Goal: Task Accomplishment & Management: Use online tool/utility

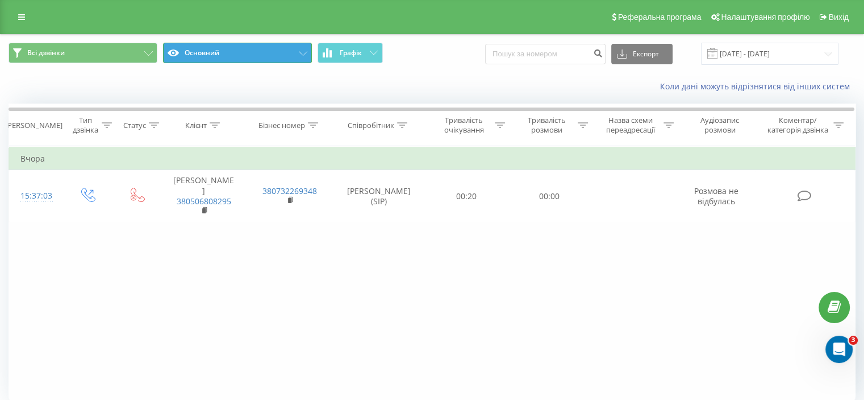
click at [302, 49] on button "Основний" at bounding box center [237, 53] width 149 height 20
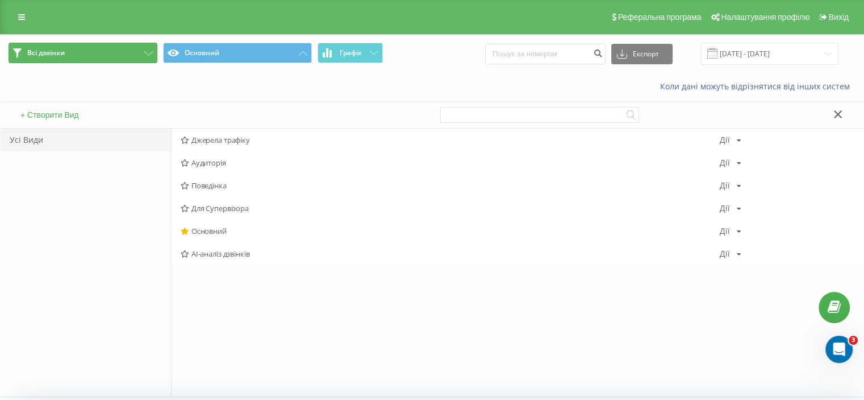
click at [101, 53] on button "Всі дзвінки" at bounding box center [83, 53] width 149 height 20
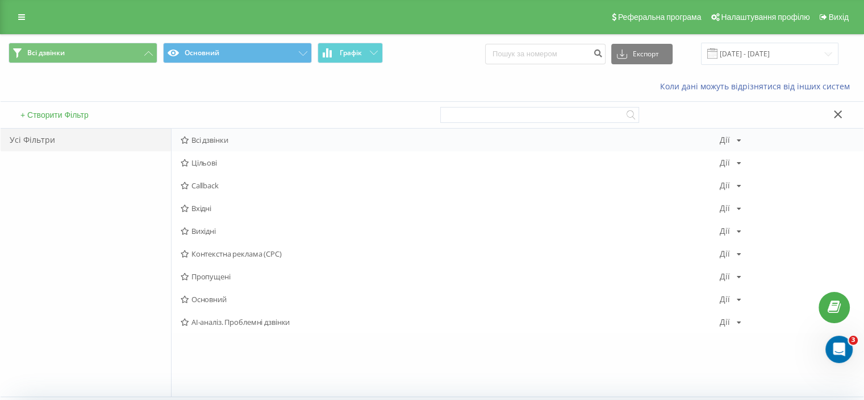
click at [222, 138] on span "Всі дзвінки" at bounding box center [450, 140] width 539 height 8
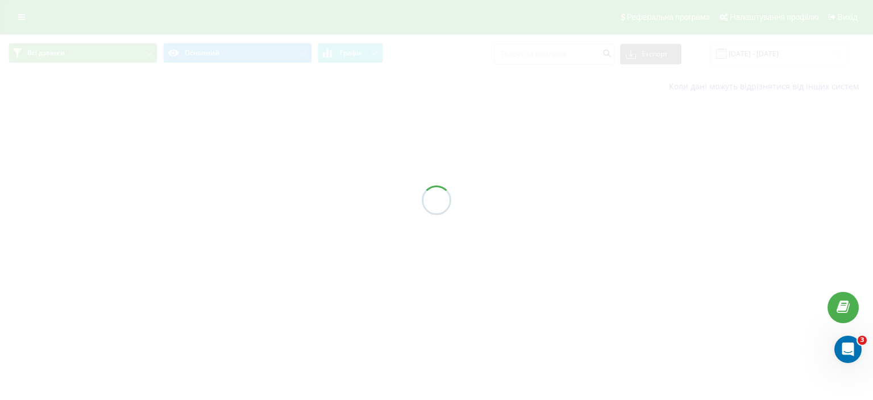
click at [222, 138] on div at bounding box center [436, 200] width 873 height 400
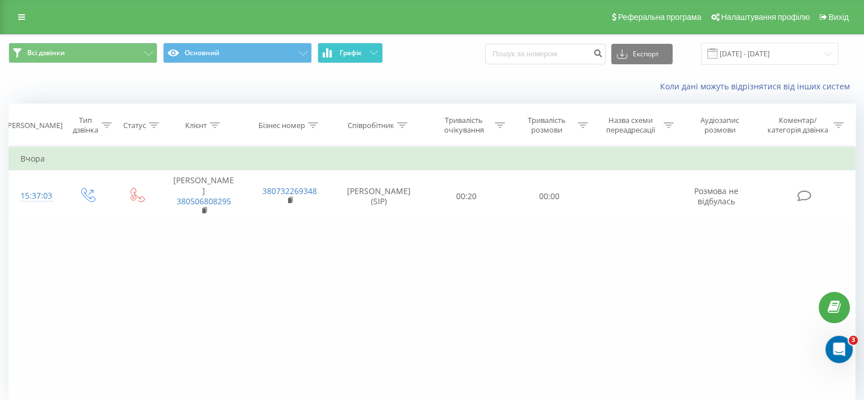
click at [376, 53] on icon at bounding box center [374, 53] width 8 height 4
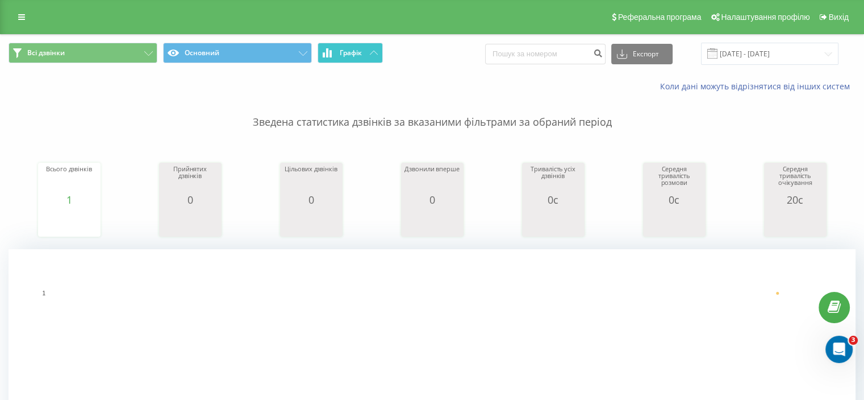
click at [376, 53] on icon at bounding box center [374, 53] width 8 height 4
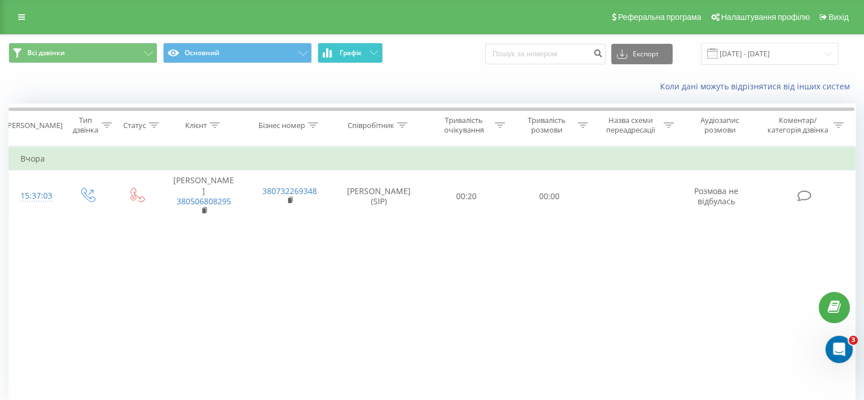
click at [157, 44] on span "Всі дзвінки Основний Графік" at bounding box center [216, 54] width 415 height 22
click at [145, 51] on icon at bounding box center [148, 53] width 9 height 5
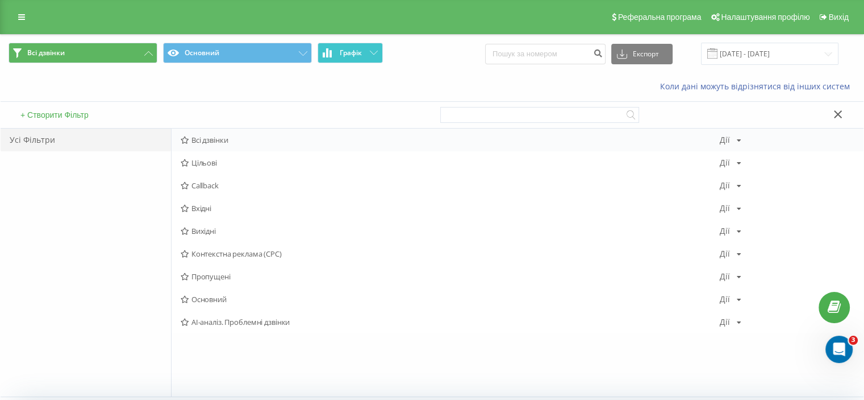
click at [738, 140] on icon at bounding box center [739, 140] width 5 height 7
click at [737, 209] on icon at bounding box center [739, 208] width 5 height 7
click at [221, 301] on span "Основний" at bounding box center [450, 299] width 539 height 8
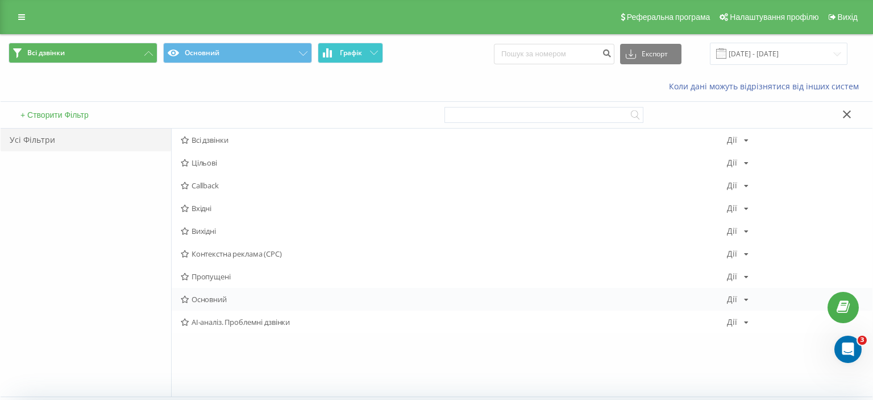
click at [0, 0] on div at bounding box center [0, 0] width 0 height 0
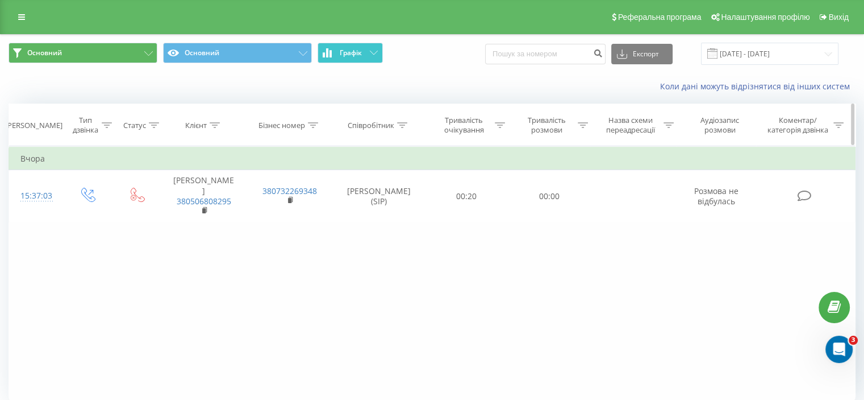
click at [214, 120] on div at bounding box center [215, 125] width 10 height 10
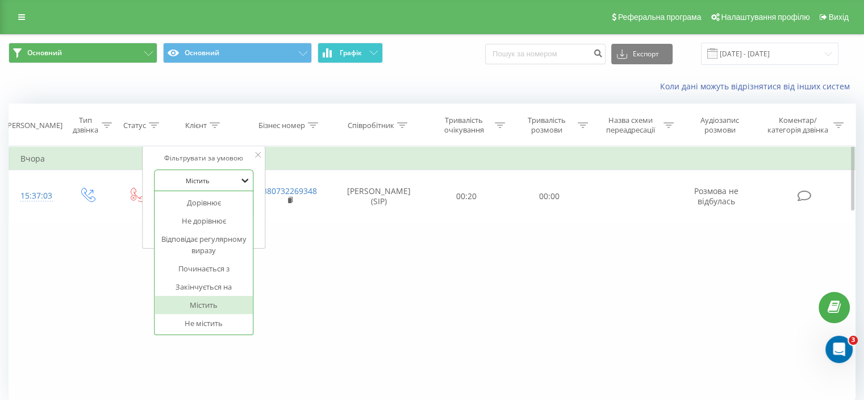
click at [246, 181] on icon at bounding box center [245, 180] width 7 height 4
click at [304, 275] on div "Фільтрувати за умовою Дорівнює Введіть значення Скасувати OK Фільтрувати за умо…" at bounding box center [432, 274] width 847 height 256
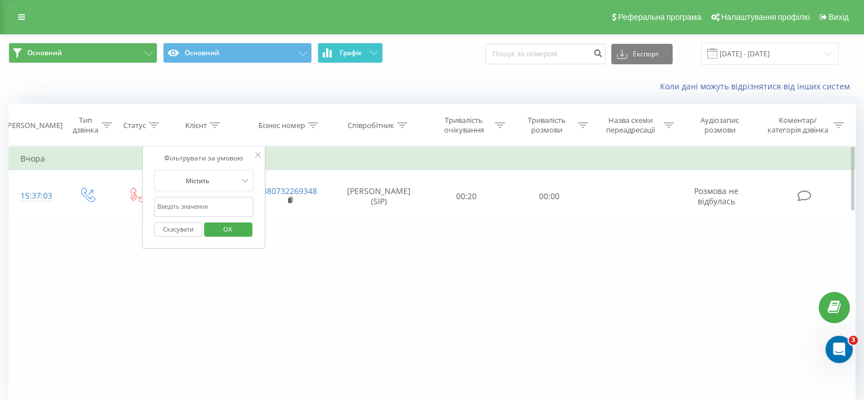
click at [259, 155] on icon at bounding box center [259, 155] width 6 height 6
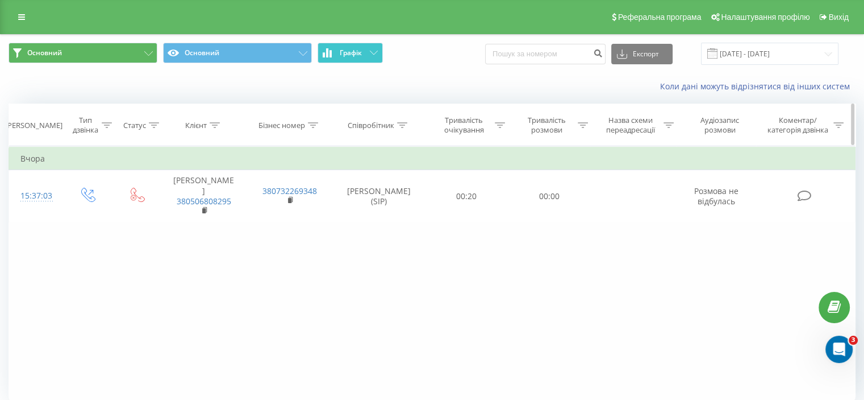
click at [104, 124] on icon at bounding box center [107, 125] width 10 height 6
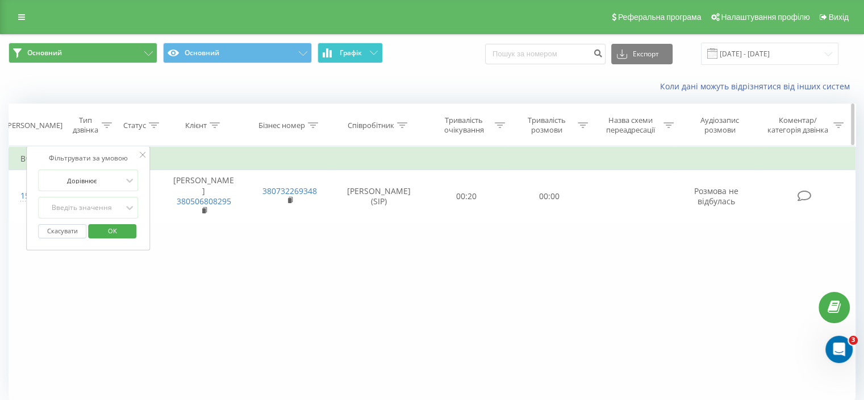
click at [104, 124] on icon at bounding box center [107, 125] width 10 height 6
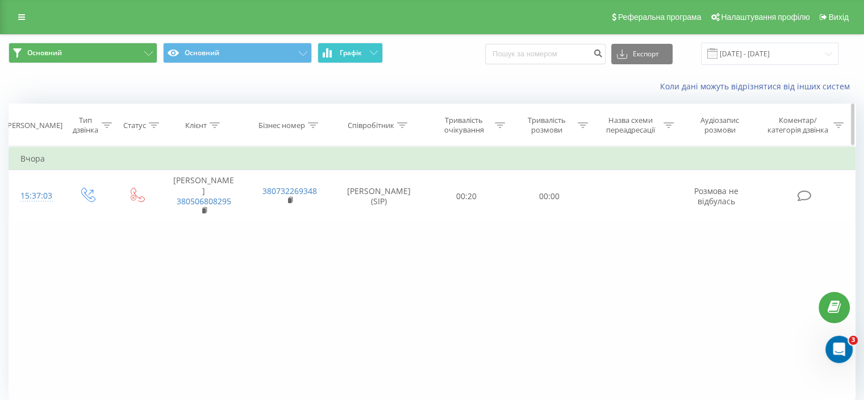
click at [400, 126] on icon at bounding box center [402, 125] width 10 height 6
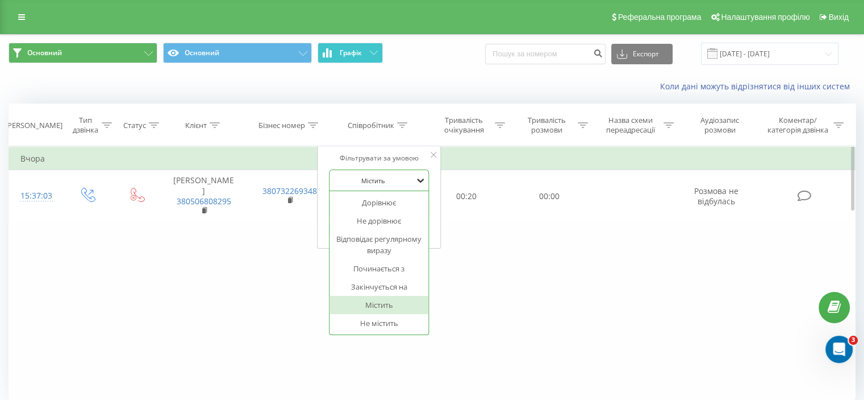
click at [417, 181] on icon at bounding box center [420, 179] width 11 height 11
click at [381, 319] on div "Не містить" at bounding box center [379, 323] width 99 height 18
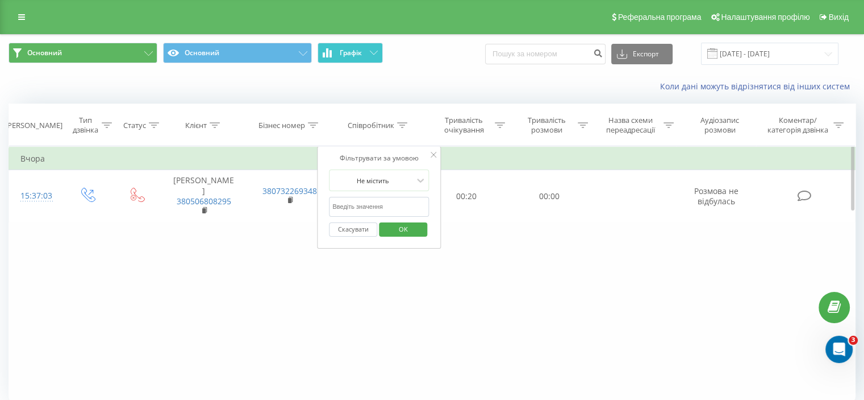
click at [407, 224] on span "OK" at bounding box center [404, 229] width 32 height 18
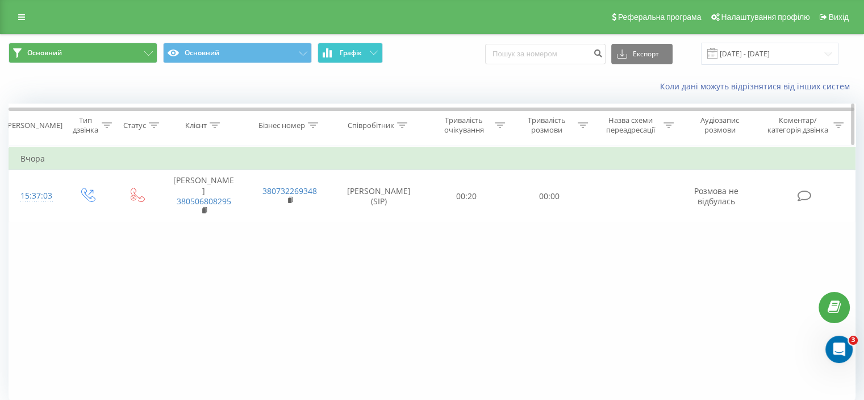
click at [402, 126] on icon at bounding box center [402, 125] width 10 height 6
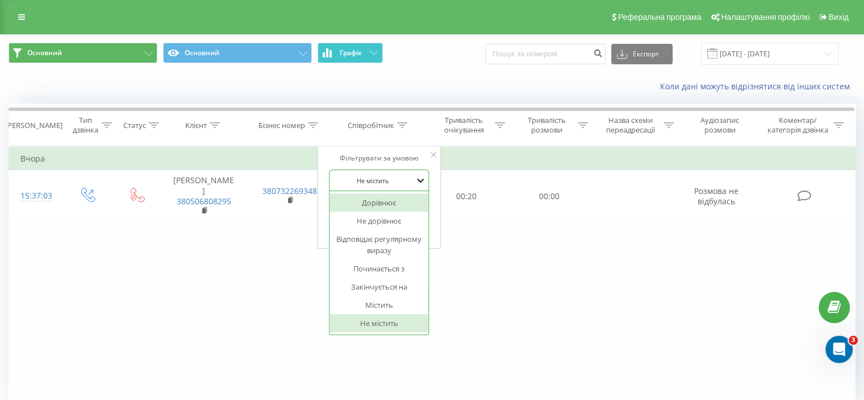
click at [420, 179] on icon at bounding box center [420, 179] width 11 height 11
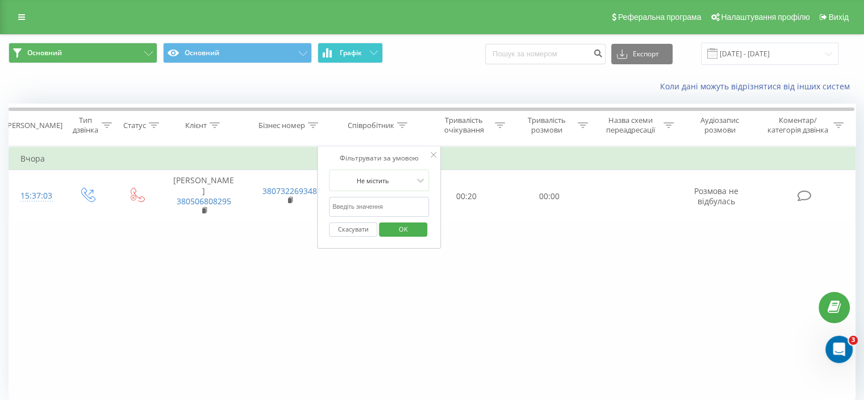
click at [429, 155] on div "Фільтрувати за умовою Не містить Скасувати OK" at bounding box center [379, 197] width 124 height 102
click at [433, 154] on icon at bounding box center [434, 155] width 6 height 6
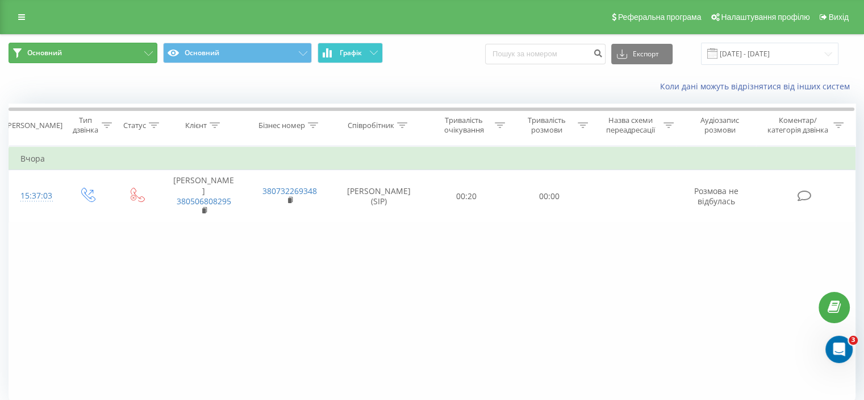
click at [149, 50] on button "Основний" at bounding box center [83, 53] width 149 height 20
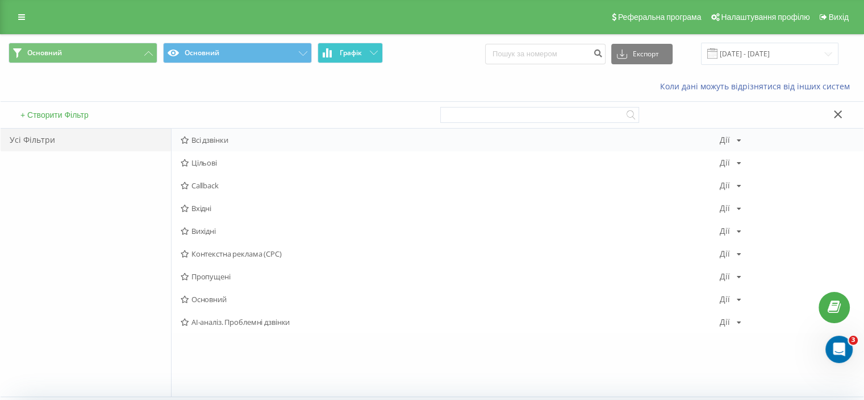
click at [205, 138] on span "Всі дзвінки" at bounding box center [450, 140] width 539 height 8
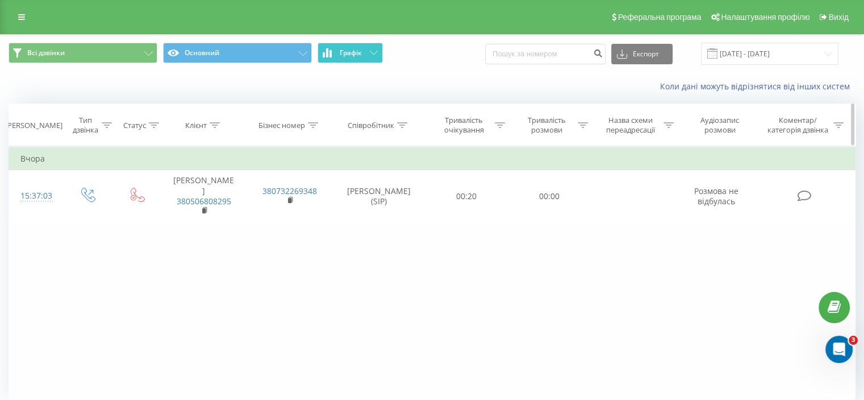
click at [105, 125] on icon at bounding box center [107, 125] width 10 height 6
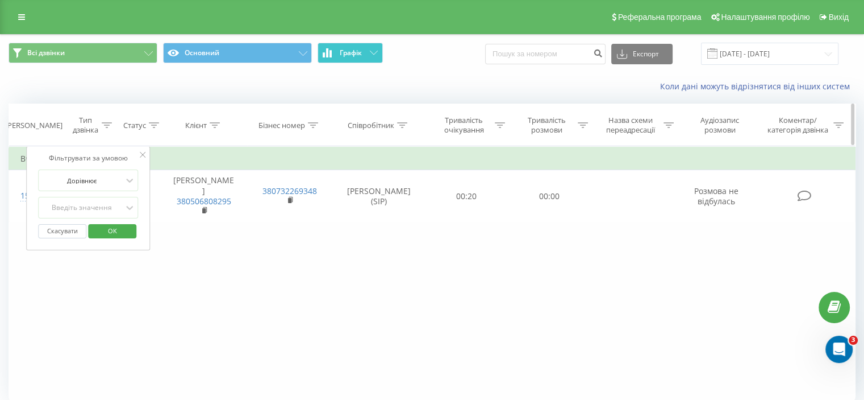
click at [105, 125] on icon at bounding box center [107, 125] width 10 height 6
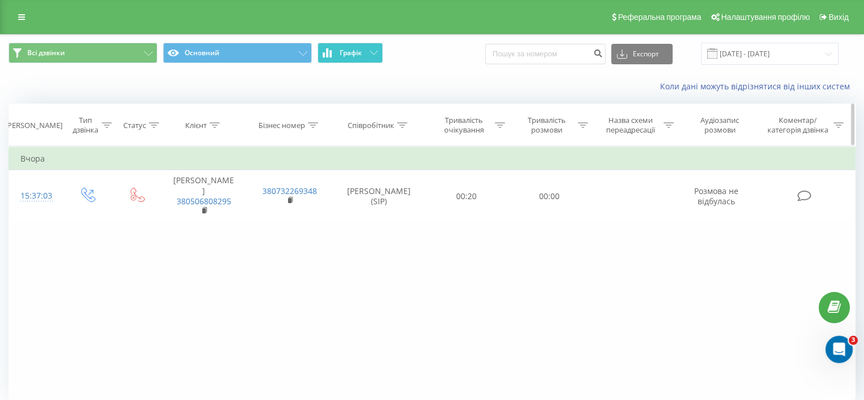
click at [157, 120] on div at bounding box center [154, 125] width 10 height 10
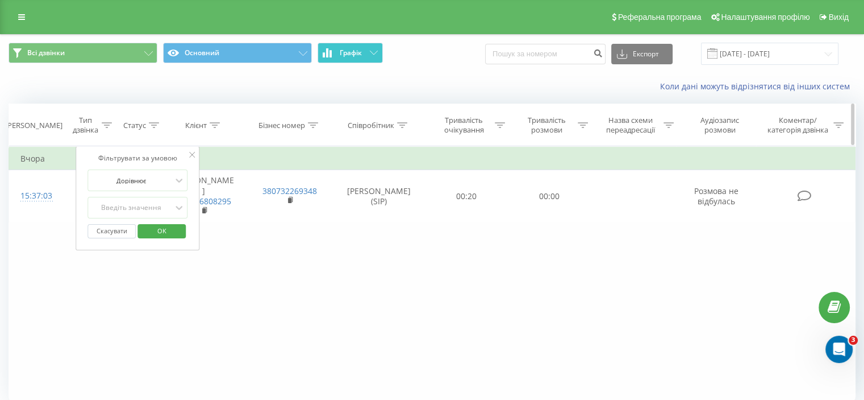
click at [157, 120] on div at bounding box center [154, 125] width 10 height 10
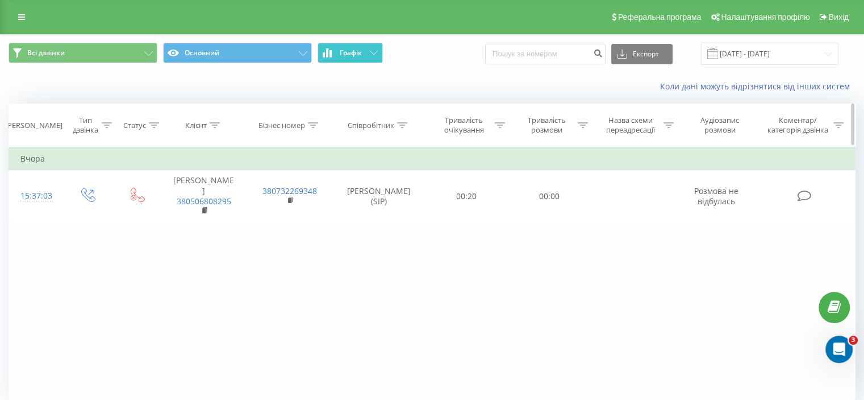
click at [200, 123] on div "Клієнт" at bounding box center [196, 125] width 22 height 10
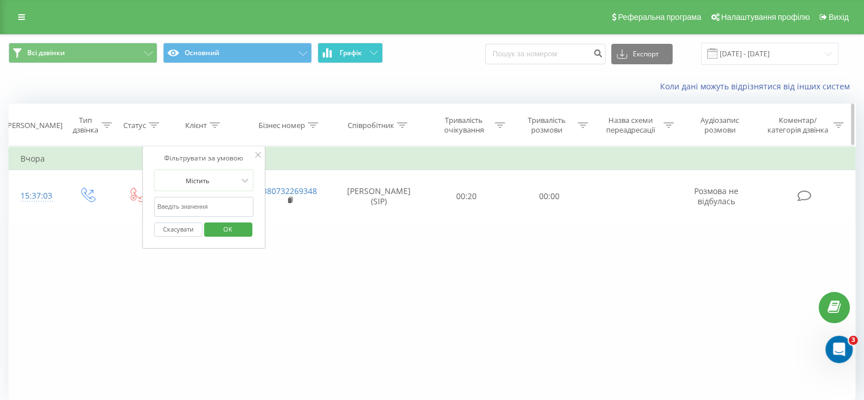
click at [200, 123] on div "Клієнт" at bounding box center [196, 125] width 22 height 10
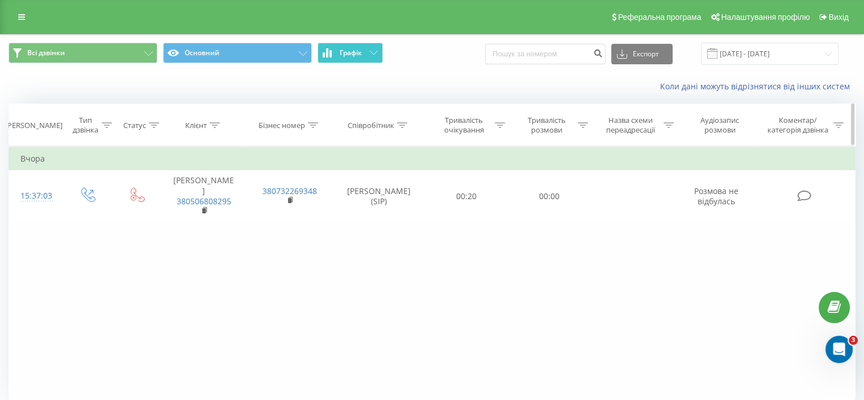
click at [280, 129] on div "Бізнес номер" at bounding box center [282, 125] width 47 height 10
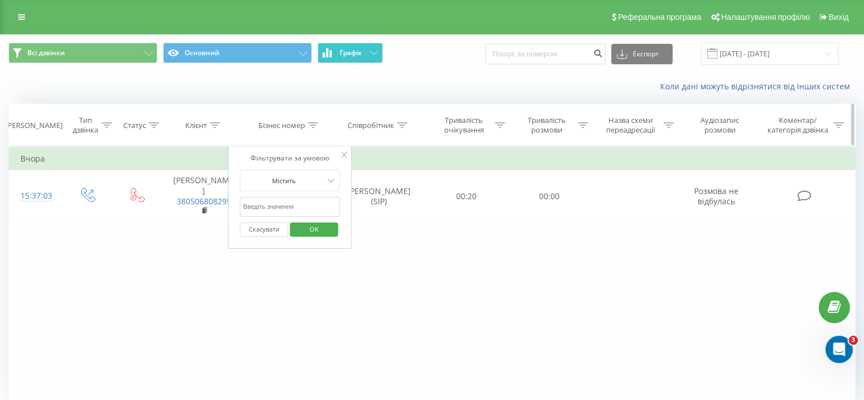
click at [280, 129] on div "Бізнес номер" at bounding box center [282, 125] width 47 height 10
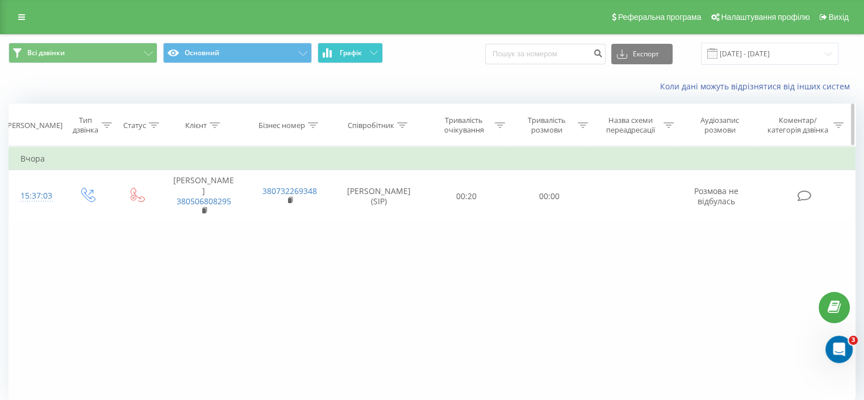
click at [404, 123] on icon at bounding box center [402, 125] width 10 height 6
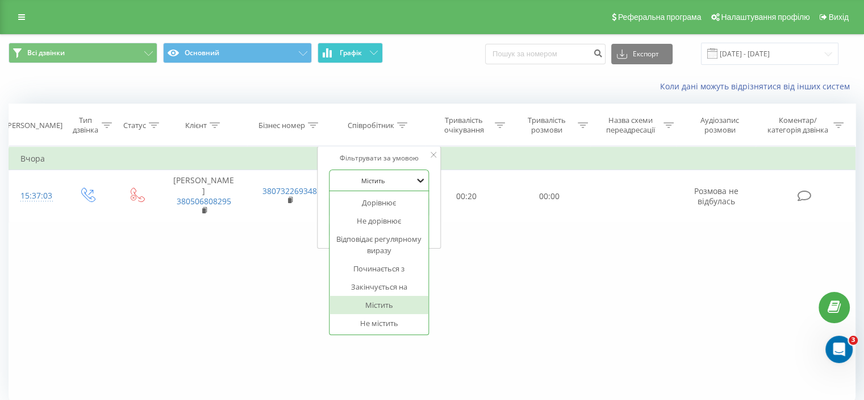
click at [422, 180] on icon at bounding box center [420, 180] width 7 height 4
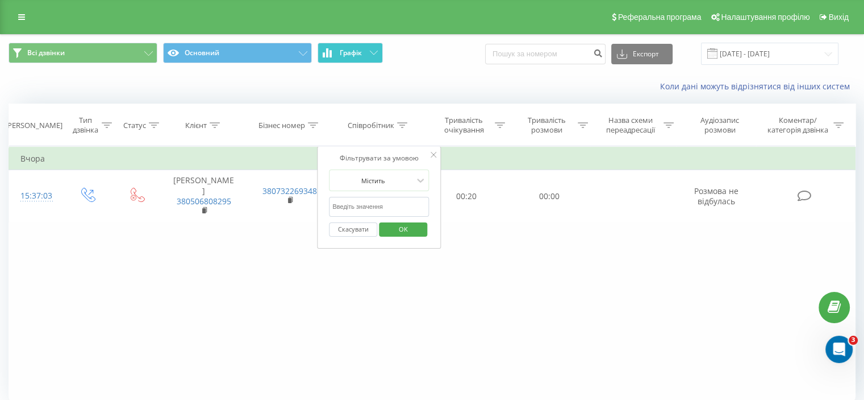
click at [432, 153] on icon at bounding box center [434, 155] width 6 height 6
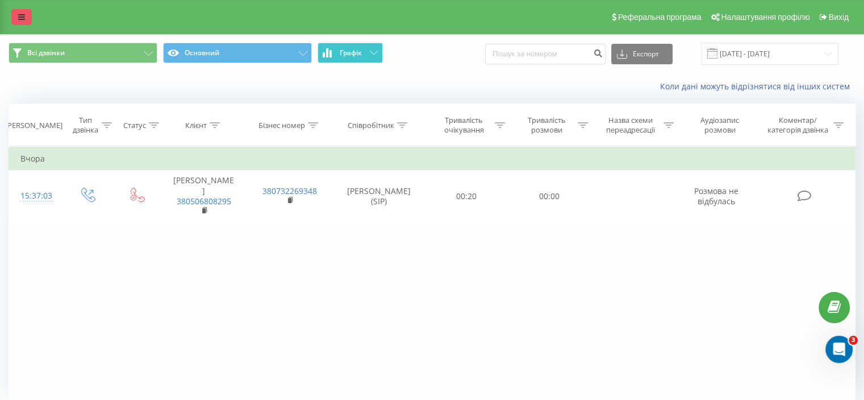
click at [20, 14] on icon at bounding box center [21, 17] width 7 height 8
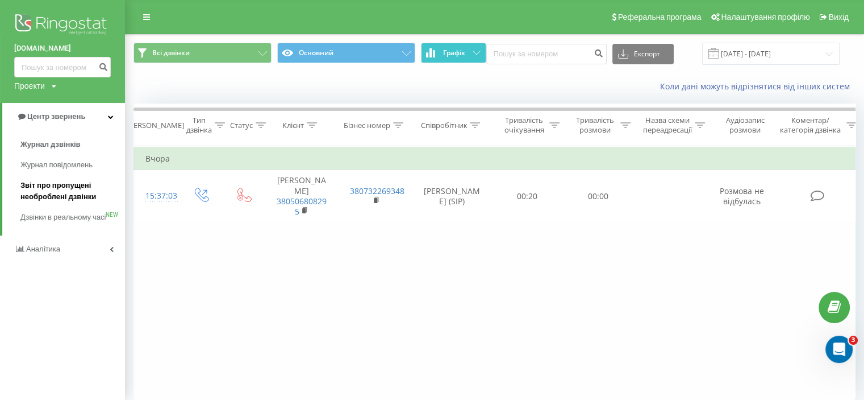
click at [61, 186] on span "Звіт про пропущені необроблені дзвінки" at bounding box center [69, 191] width 99 height 23
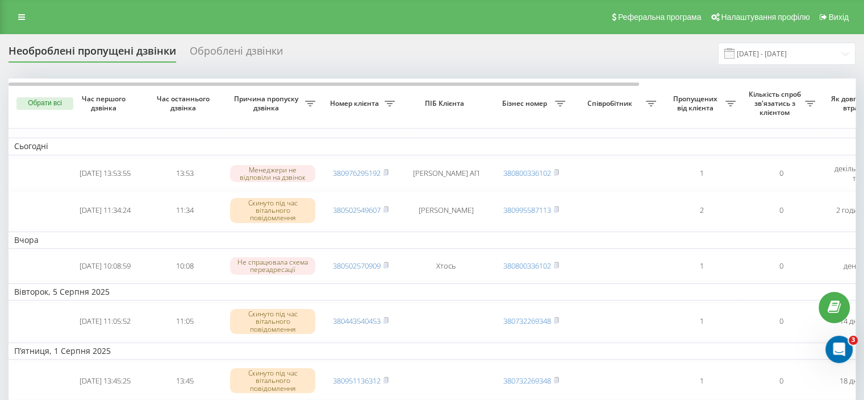
click at [241, 49] on div "Оброблені дзвінки" at bounding box center [236, 54] width 93 height 18
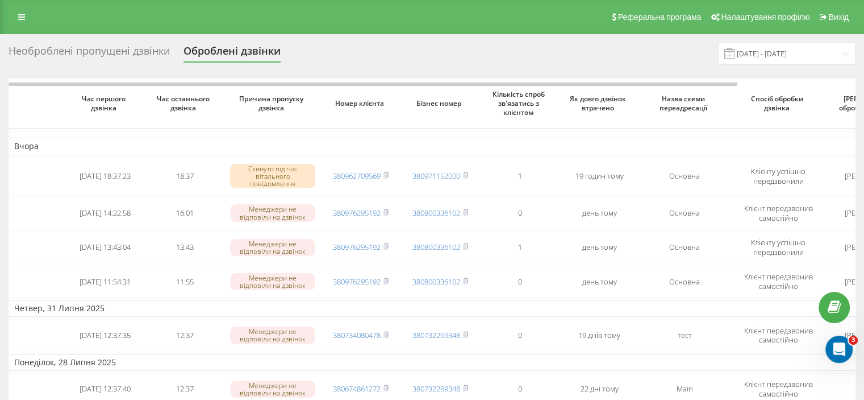
click at [86, 53] on div "Необроблені пропущені дзвінки" at bounding box center [89, 54] width 161 height 18
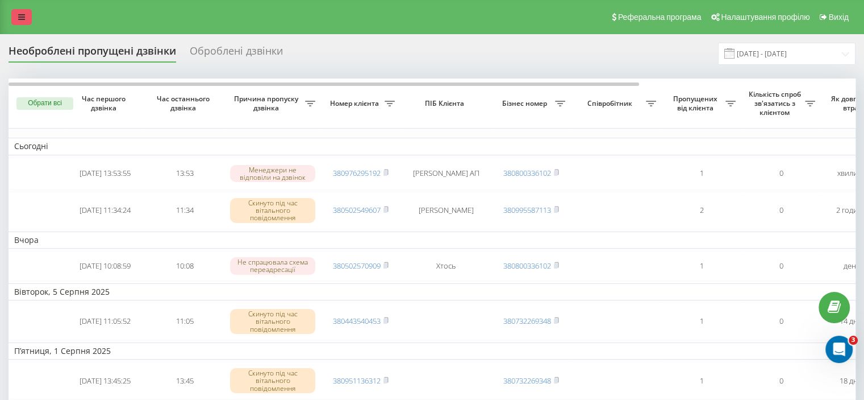
click at [19, 18] on icon at bounding box center [21, 17] width 7 height 8
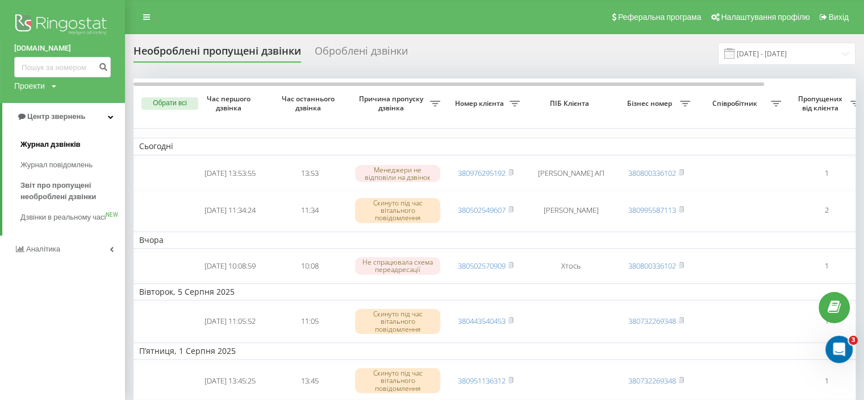
click at [76, 144] on span "Журнал дзвінків" at bounding box center [50, 144] width 60 height 11
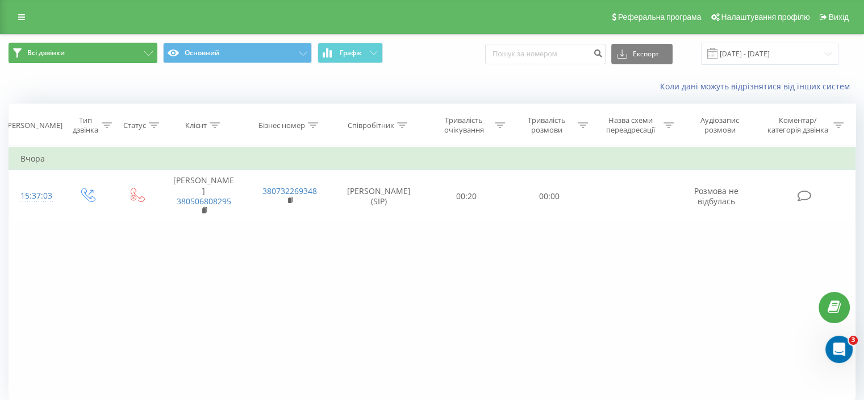
click at [144, 55] on icon at bounding box center [148, 53] width 9 height 5
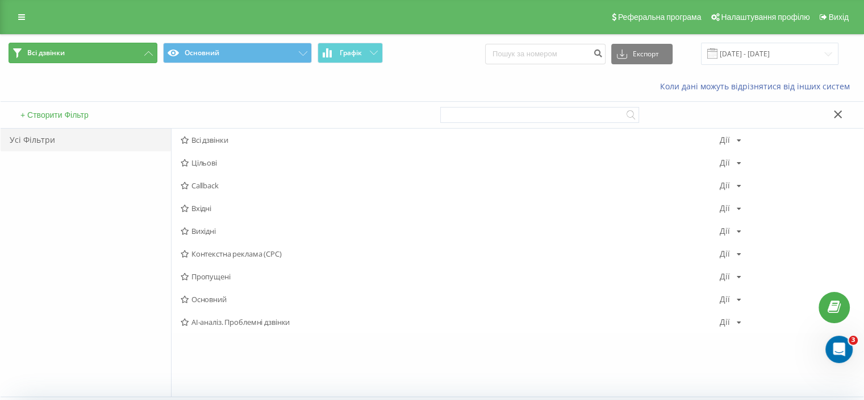
click at [144, 55] on icon at bounding box center [148, 53] width 9 height 5
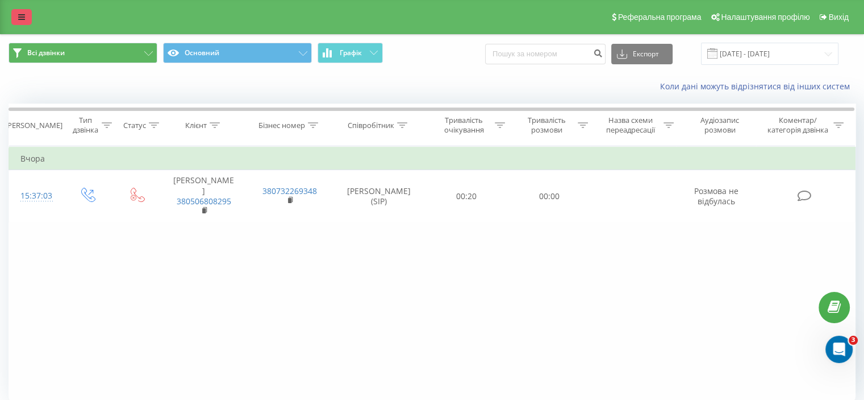
click at [15, 16] on link at bounding box center [21, 17] width 20 height 16
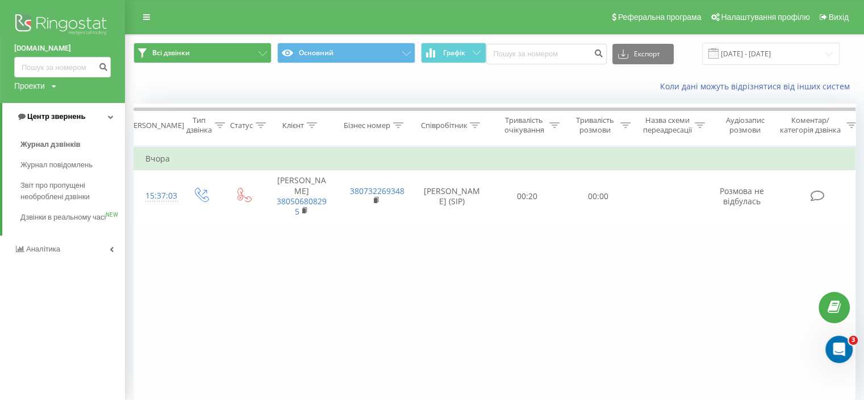
click at [113, 114] on icon at bounding box center [111, 117] width 6 height 6
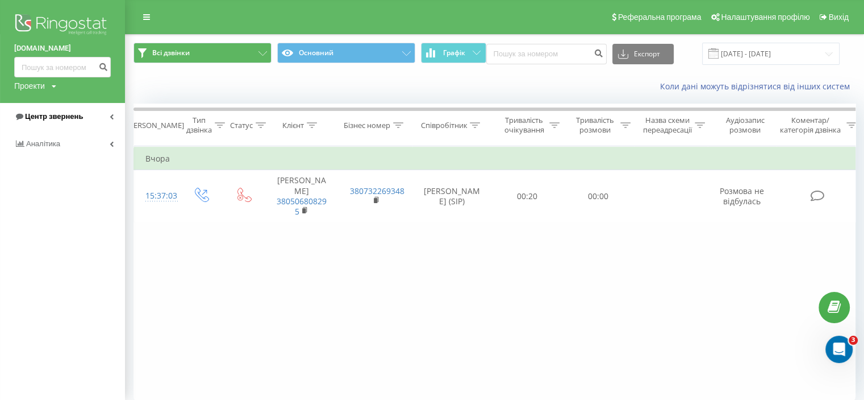
click at [113, 114] on icon at bounding box center [112, 117] width 4 height 6
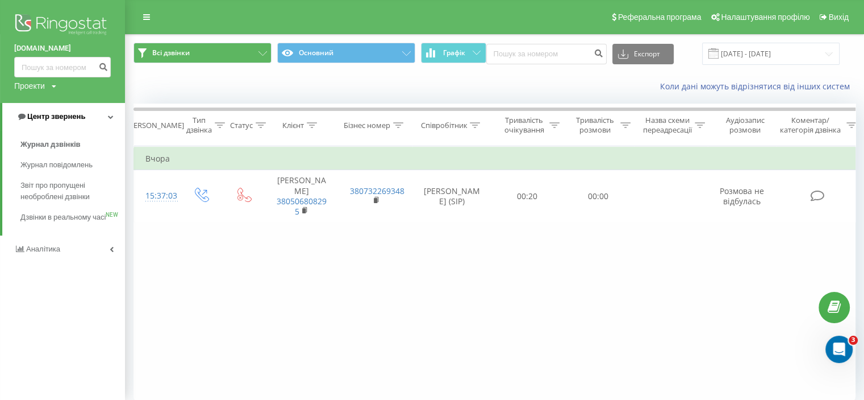
click at [84, 115] on link "Центр звернень" at bounding box center [63, 116] width 123 height 27
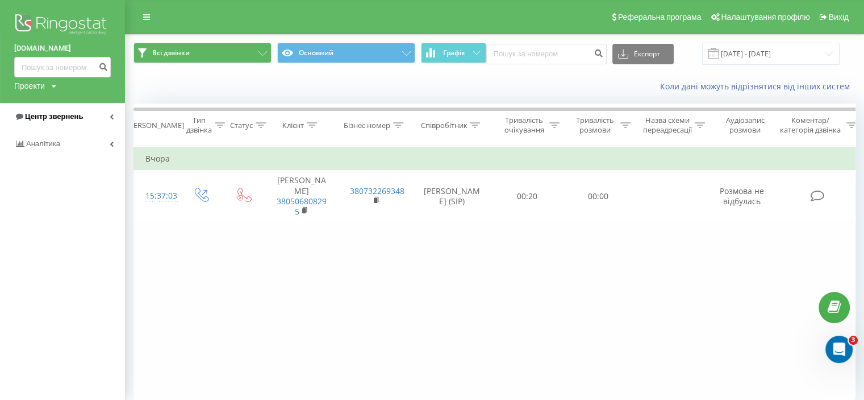
click at [82, 115] on link "Центр звернень" at bounding box center [62, 116] width 125 height 27
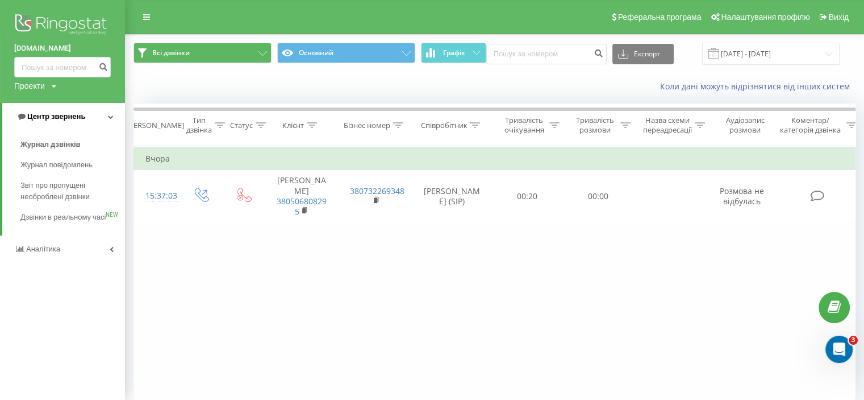
click at [82, 115] on span "Центр звернень" at bounding box center [56, 116] width 58 height 9
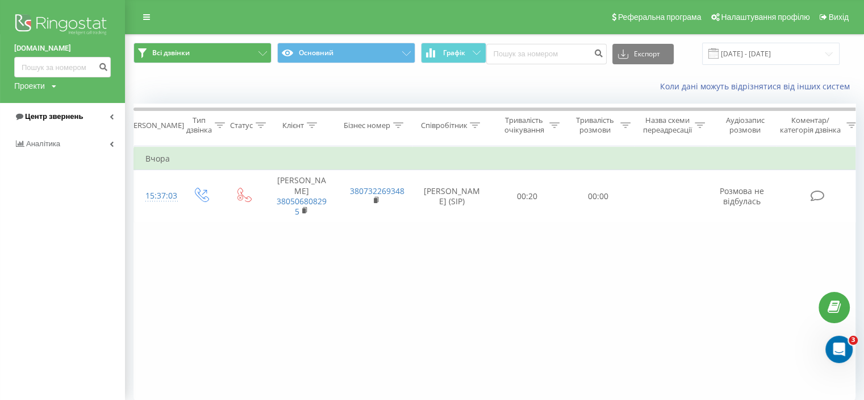
click at [95, 107] on link "Центр звернень" at bounding box center [62, 116] width 125 height 27
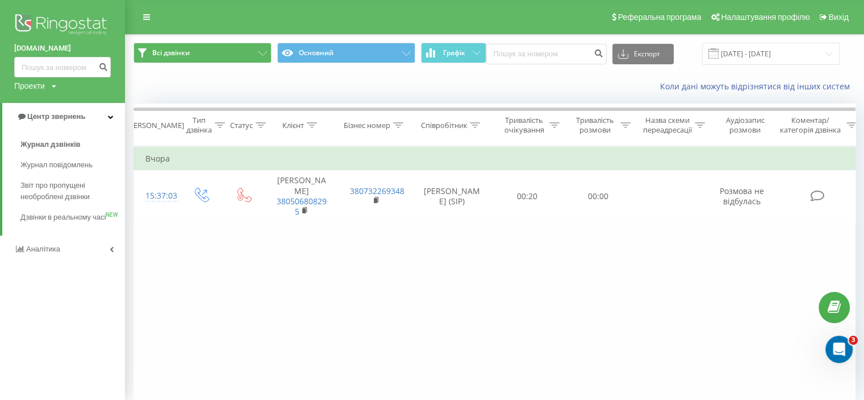
click at [53, 84] on icon at bounding box center [54, 86] width 5 height 7
click at [59, 144] on span "Журнал дзвінків" at bounding box center [50, 144] width 60 height 11
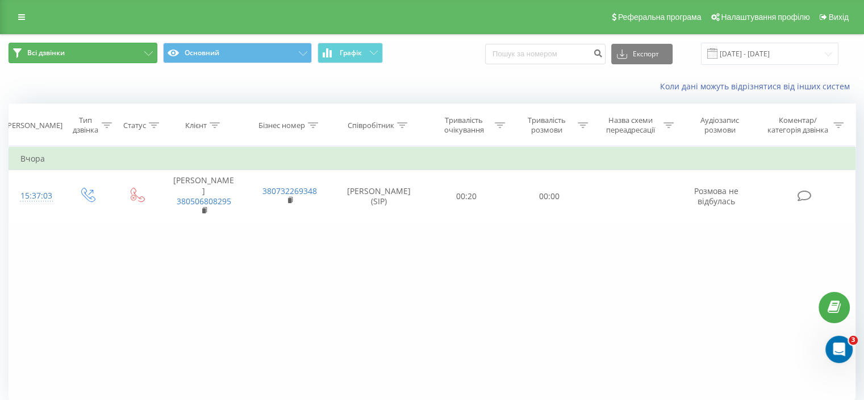
click at [139, 52] on button "Всі дзвінки" at bounding box center [83, 53] width 149 height 20
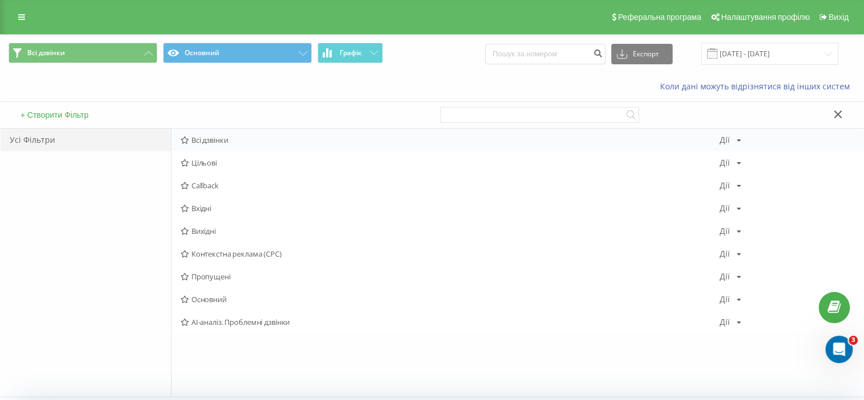
click at [198, 141] on span "Всі дзвінки" at bounding box center [450, 140] width 539 height 8
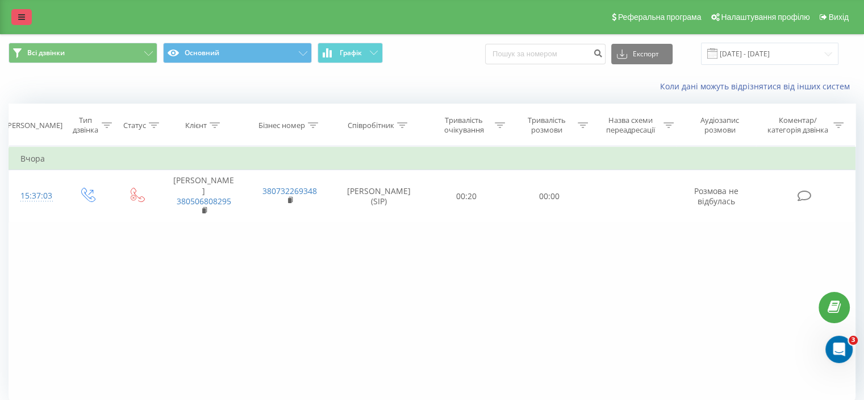
click at [17, 15] on link at bounding box center [21, 17] width 20 height 16
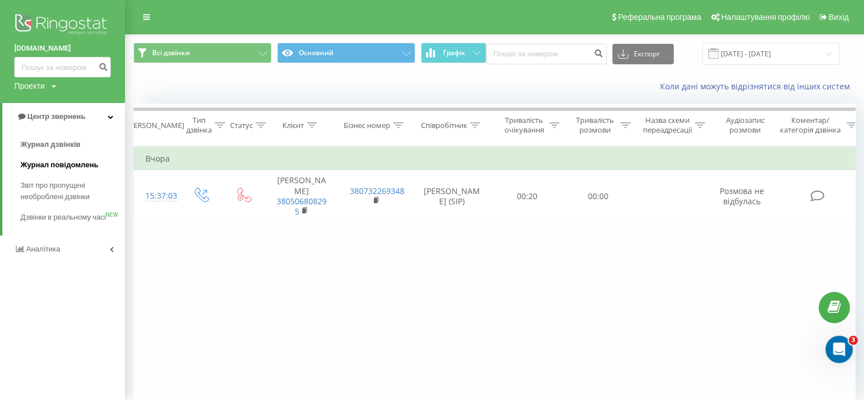
click at [64, 164] on span "Журнал повідомлень" at bounding box center [59, 164] width 78 height 11
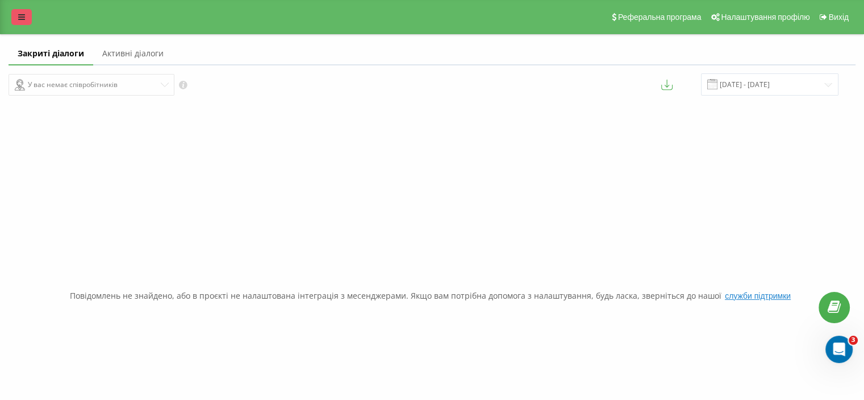
click at [21, 18] on icon at bounding box center [21, 17] width 7 height 8
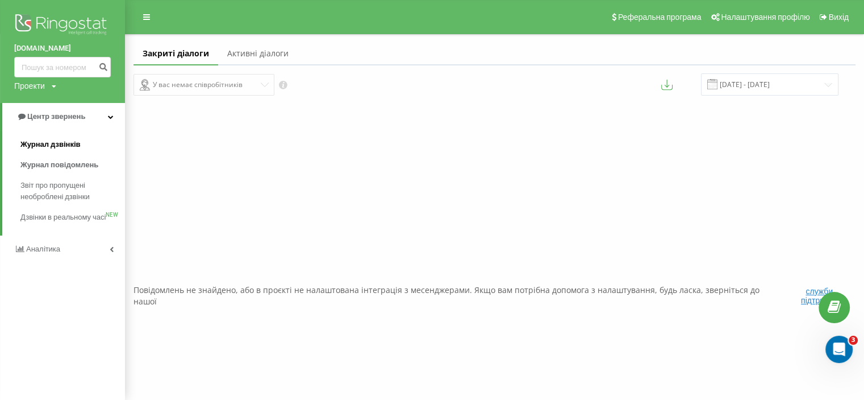
click at [42, 145] on span "Журнал дзвінків" at bounding box center [50, 144] width 60 height 11
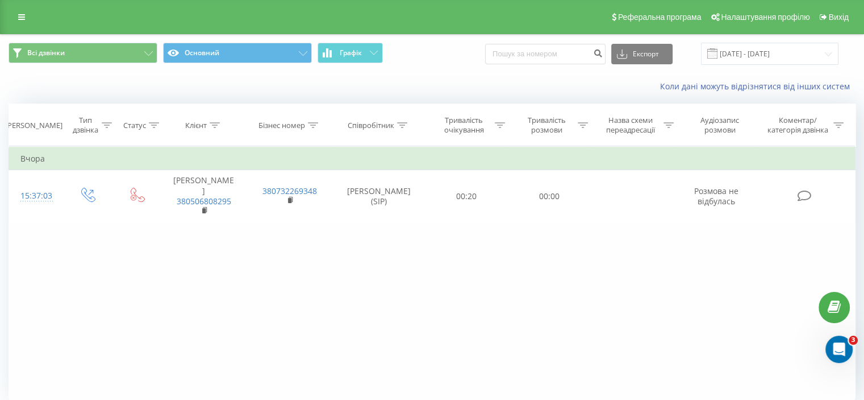
click at [321, 14] on div "Реферальна програма Налаштування профілю Вихід" at bounding box center [432, 17] width 864 height 34
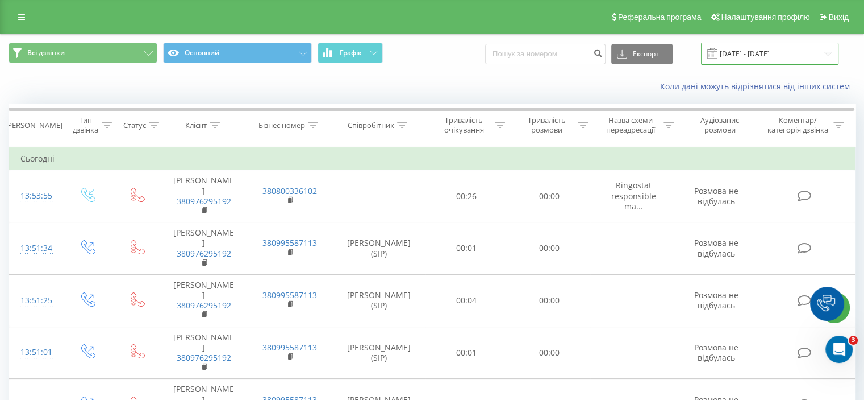
click at [777, 49] on input "[DATE] - [DATE]" at bounding box center [770, 54] width 138 height 22
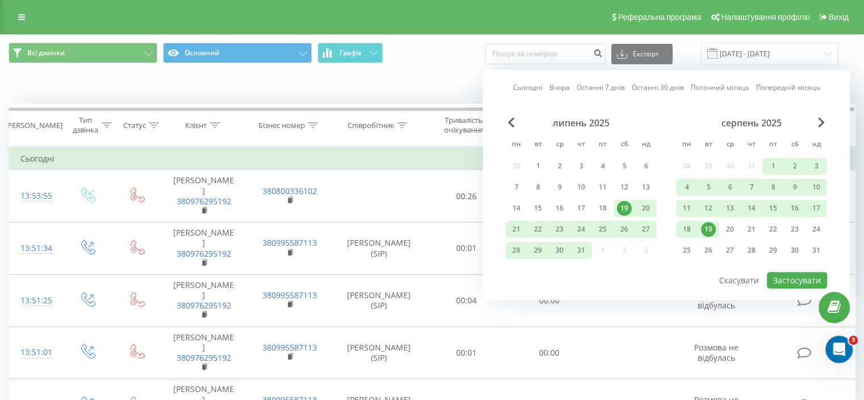
click at [710, 227] on div "19" at bounding box center [708, 229] width 15 height 15
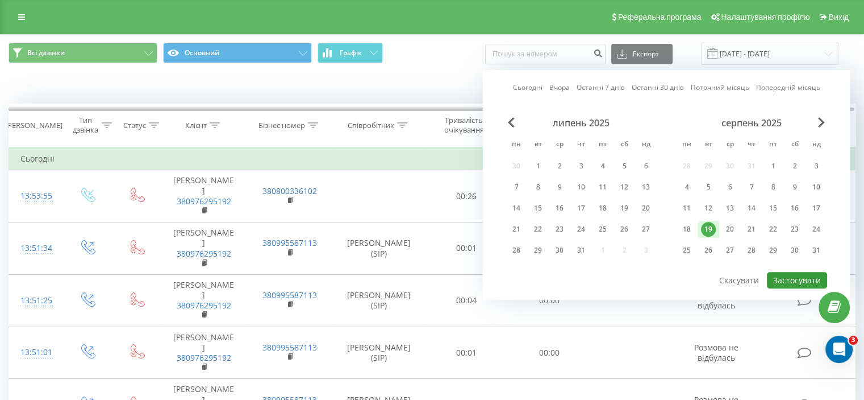
click at [791, 276] on button "Застосувати" at bounding box center [797, 280] width 60 height 16
type input "19.08.2025 - 19.08.2025"
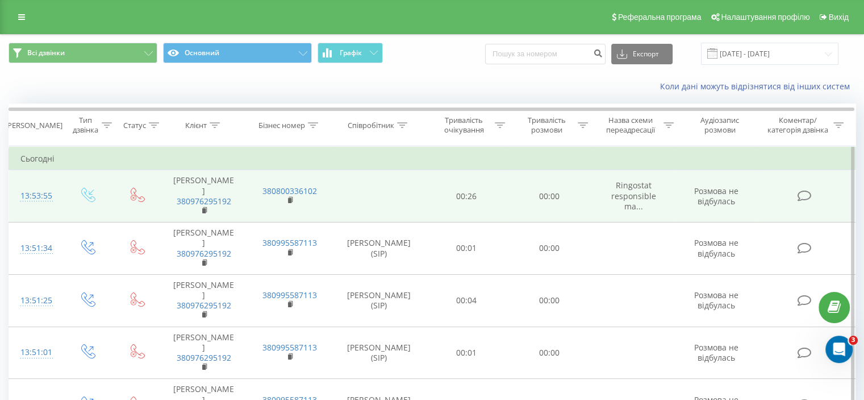
click at [93, 184] on td at bounding box center [88, 196] width 53 height 52
click at [84, 196] on icon at bounding box center [88, 195] width 14 height 14
click at [86, 196] on icon at bounding box center [88, 195] width 14 height 14
click at [197, 196] on link "380976295192" at bounding box center [204, 201] width 55 height 11
click at [207, 200] on link "380976295192" at bounding box center [204, 201] width 55 height 11
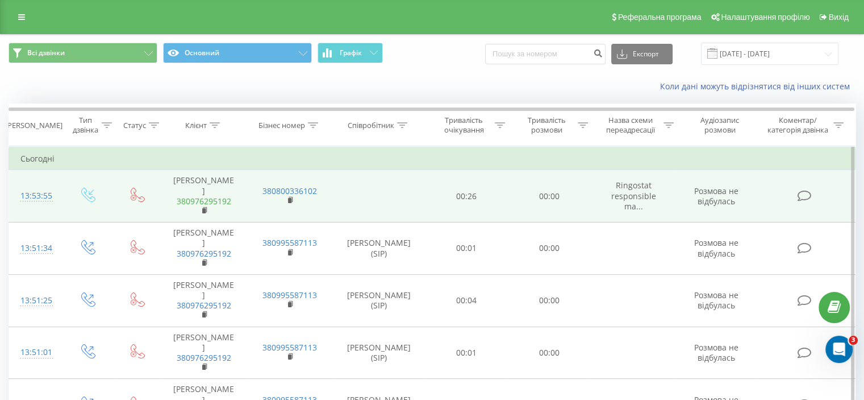
click at [216, 199] on link "380976295192" at bounding box center [204, 201] width 55 height 11
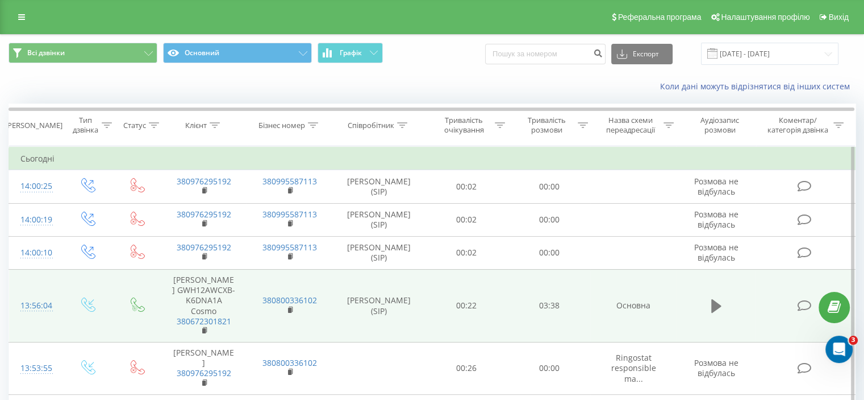
click at [716, 304] on icon at bounding box center [717, 306] width 10 height 14
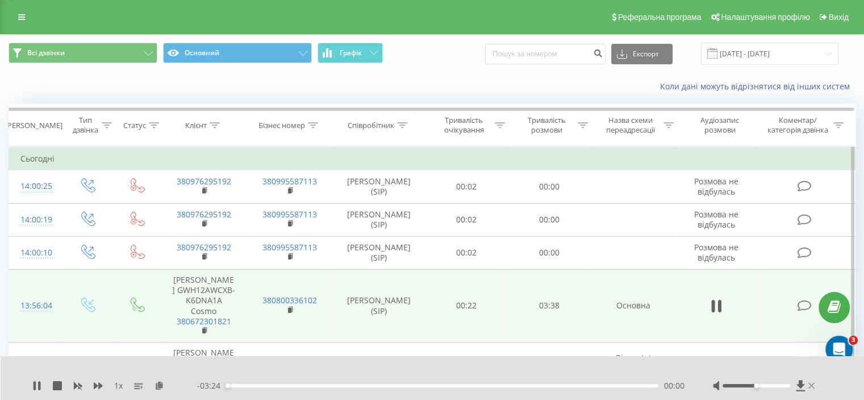
drag, startPoint x: 812, startPoint y: 386, endPoint x: 702, endPoint y: 286, distance: 148.4
click at [811, 386] on icon at bounding box center [812, 385] width 7 height 9
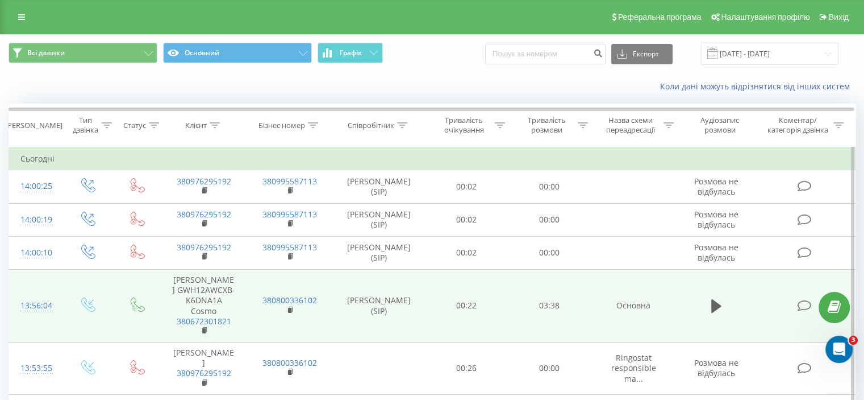
scroll to position [57, 0]
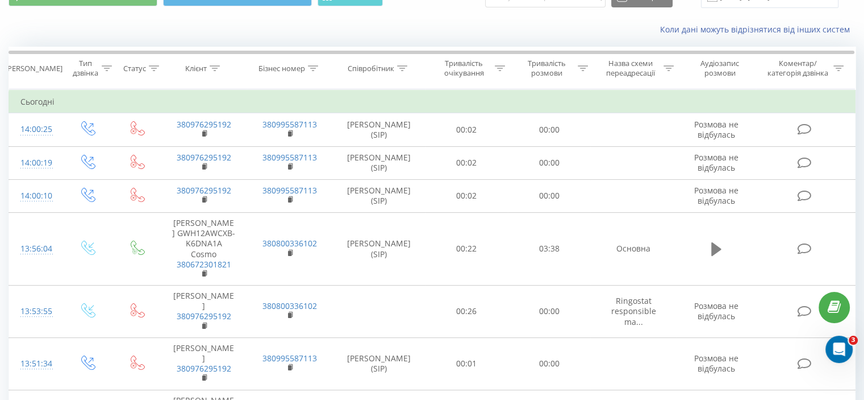
click at [712, 247] on icon at bounding box center [717, 249] width 10 height 14
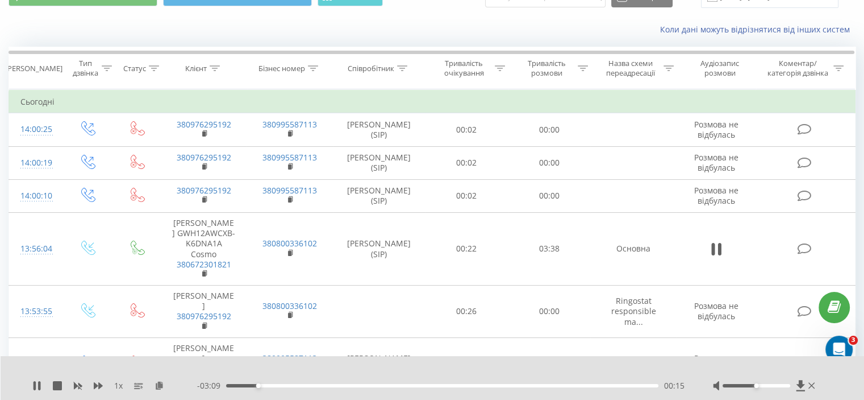
drag, startPoint x: 708, startPoint y: 247, endPoint x: 741, endPoint y: 240, distance: 33.2
click at [708, 248] on button at bounding box center [716, 248] width 17 height 17
click at [745, 240] on td at bounding box center [717, 248] width 80 height 73
